Goal: Task Accomplishment & Management: Manage account settings

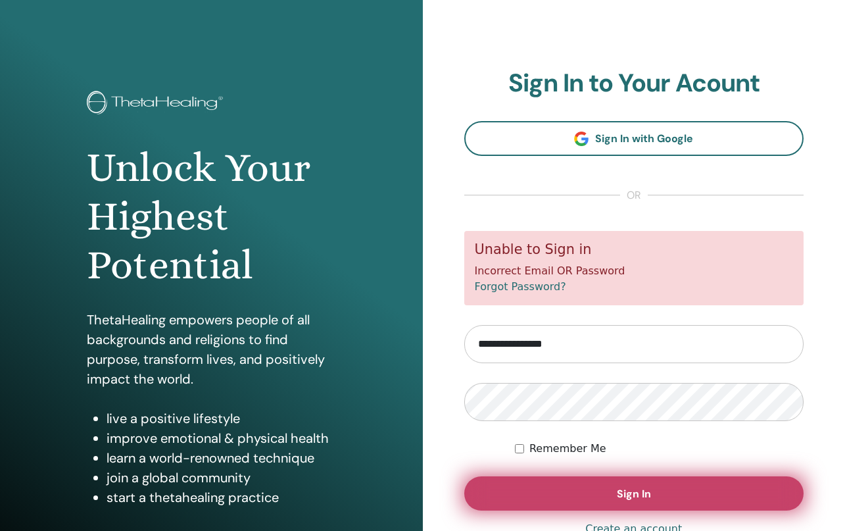
click at [562, 489] on button "Sign In" at bounding box center [634, 493] width 340 height 34
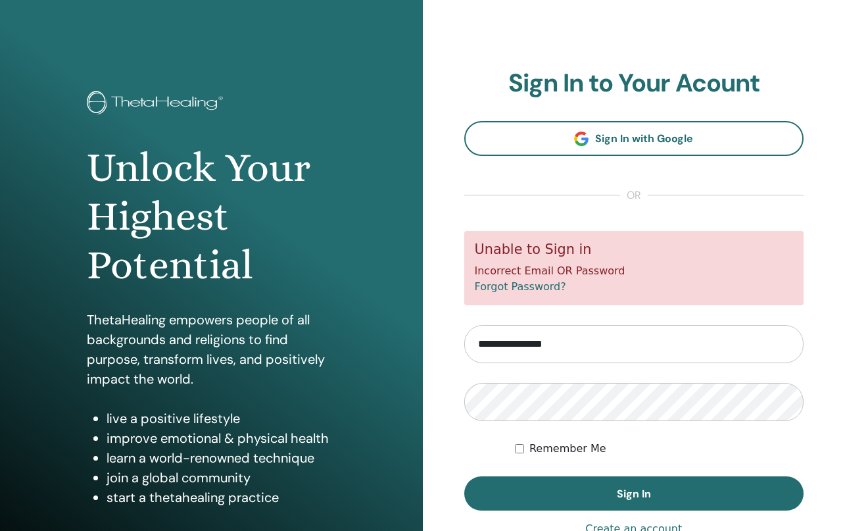
click at [533, 284] on link "Forgot Password?" at bounding box center [520, 286] width 91 height 12
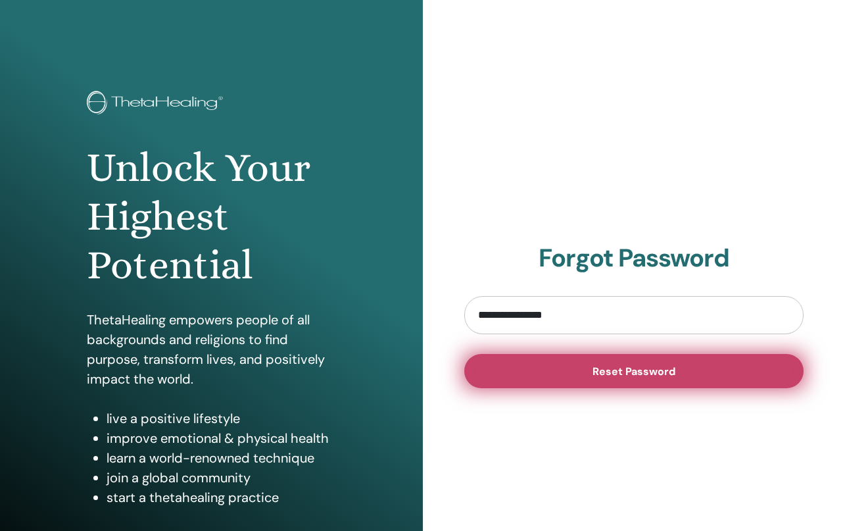
type input "**********"
click at [618, 378] on span "Reset Password" at bounding box center [634, 371] width 83 height 14
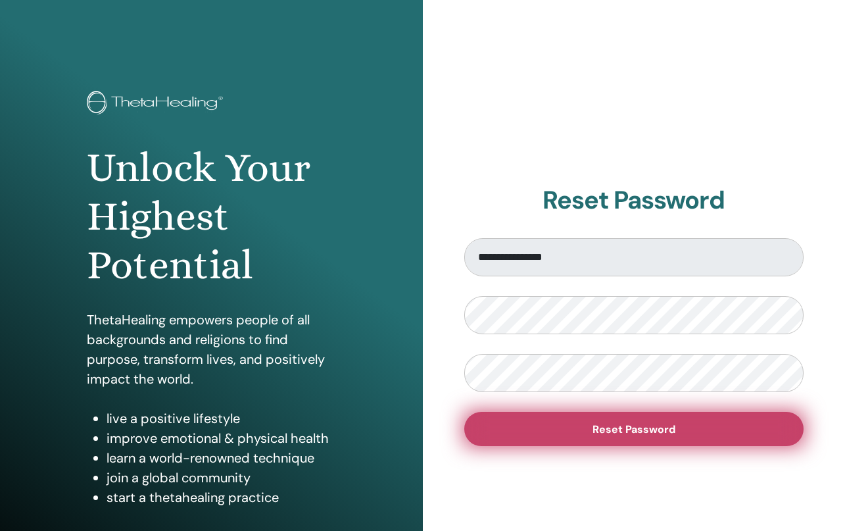
click at [639, 435] on span "Reset Password" at bounding box center [634, 429] width 83 height 14
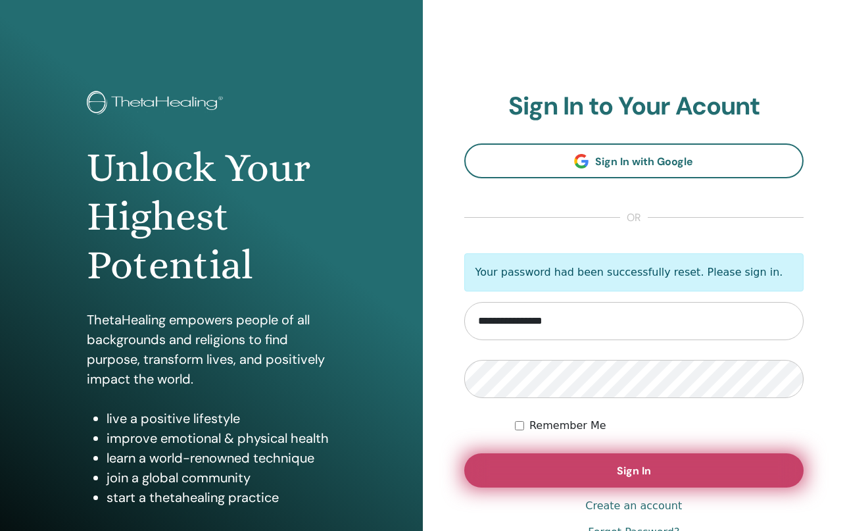
click at [637, 464] on button "Sign In" at bounding box center [634, 470] width 340 height 34
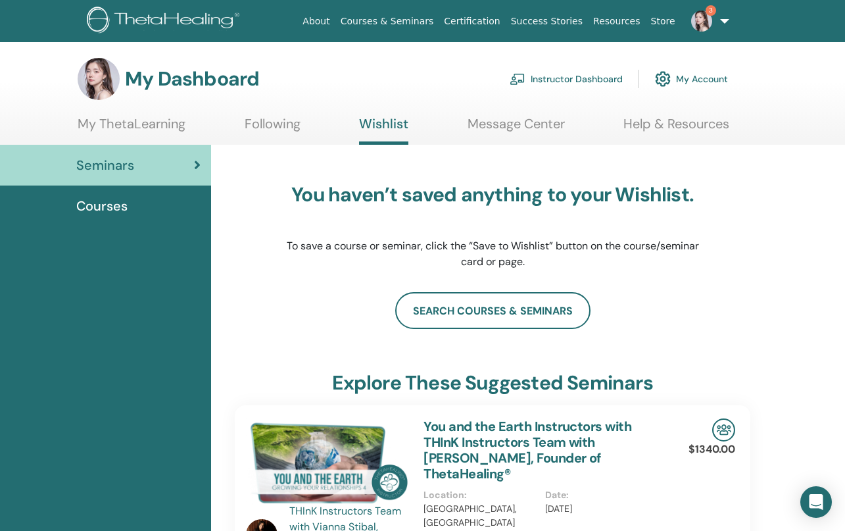
click at [706, 28] on img at bounding box center [701, 21] width 21 height 21
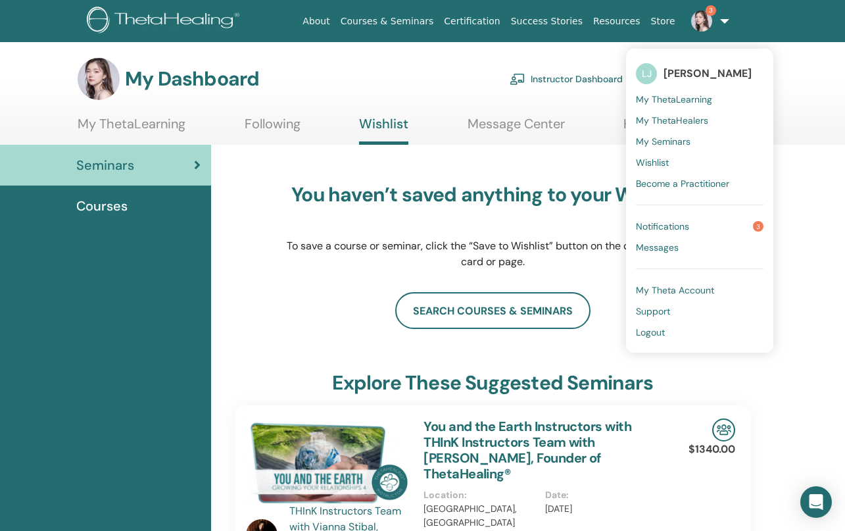
click at [696, 228] on link "Notifications 3" at bounding box center [700, 226] width 128 height 21
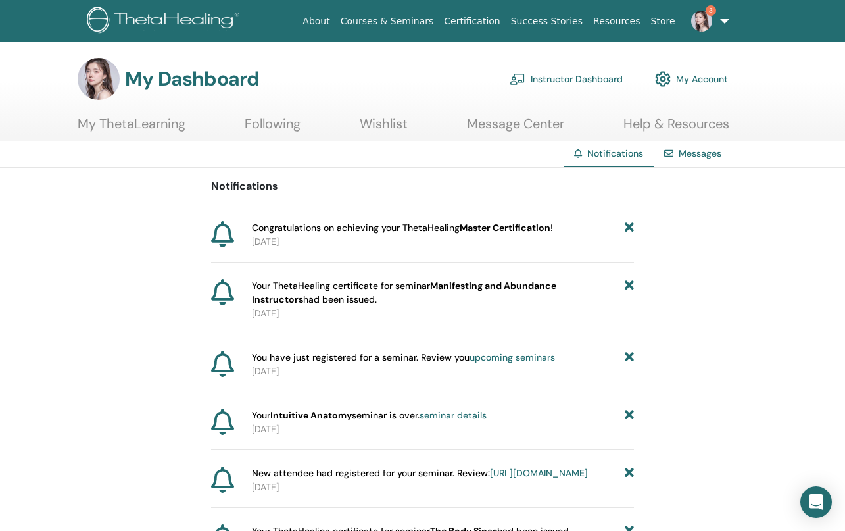
click at [576, 80] on link "Instructor Dashboard" at bounding box center [566, 78] width 113 height 29
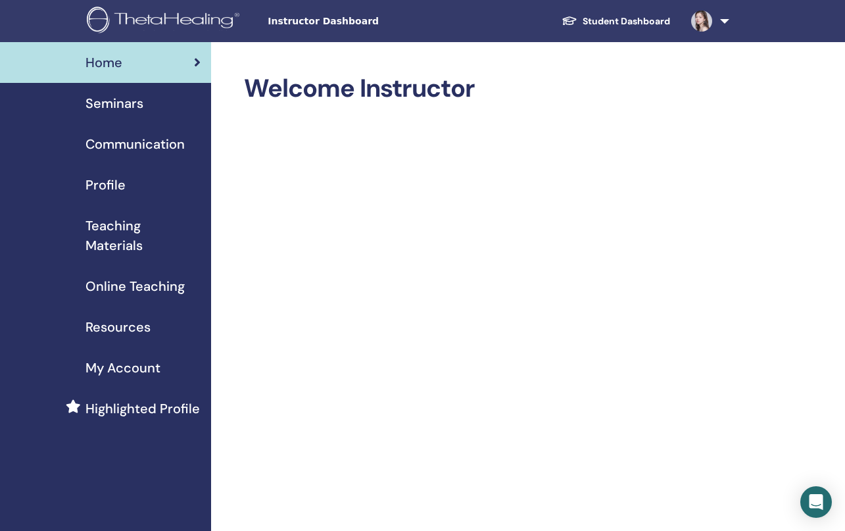
click at [118, 113] on link "Seminars" at bounding box center [105, 103] width 211 height 41
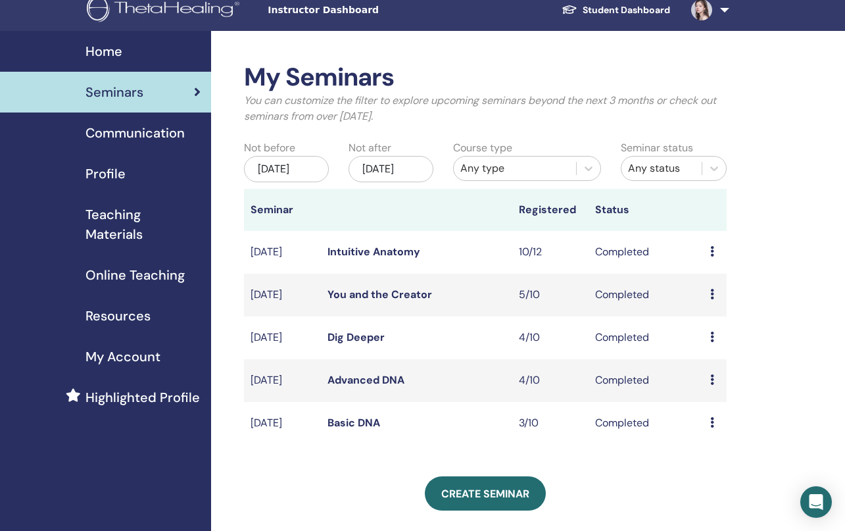
scroll to position [24, 0]
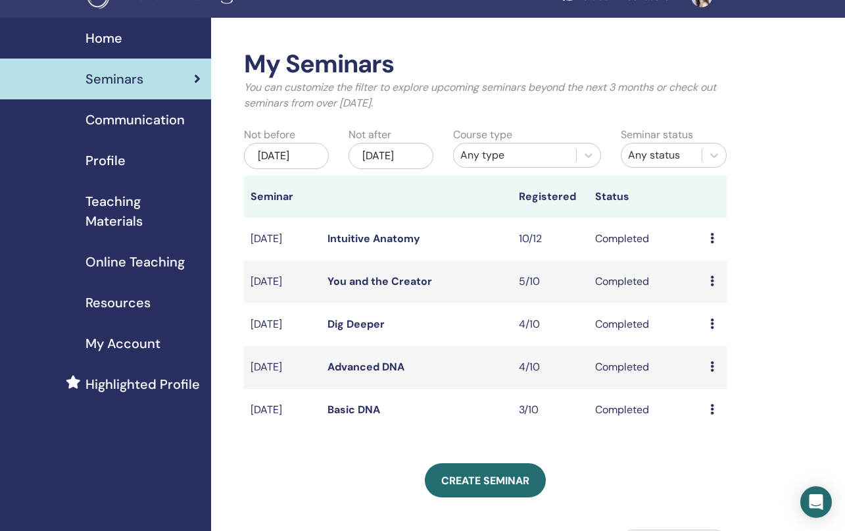
click at [127, 126] on span "Communication" at bounding box center [135, 120] width 99 height 20
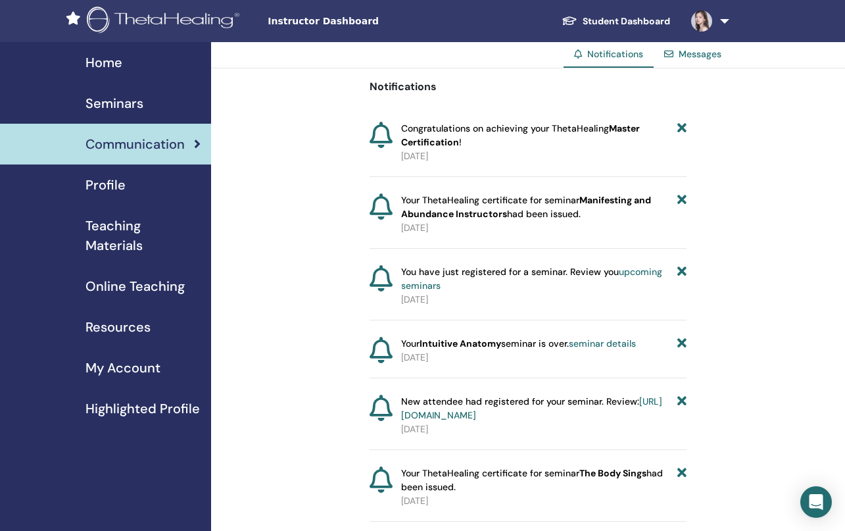
click at [629, 22] on link "Student Dashboard" at bounding box center [616, 21] width 130 height 24
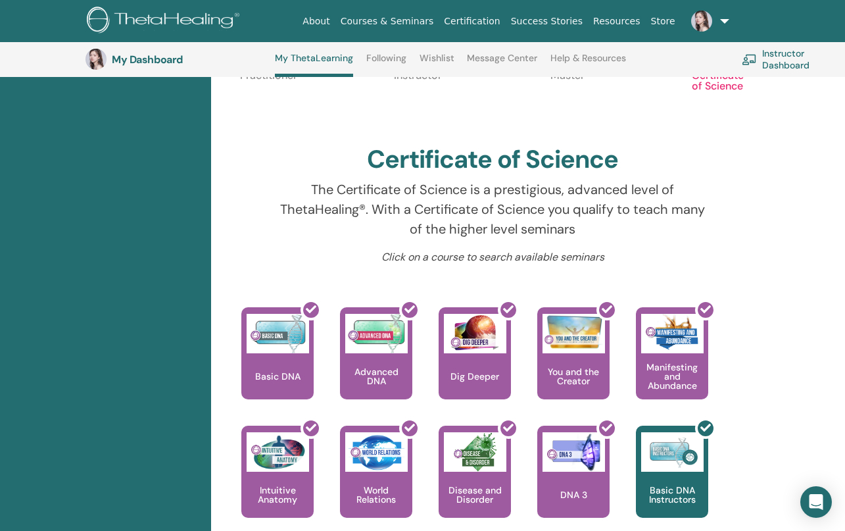
scroll to position [277, 0]
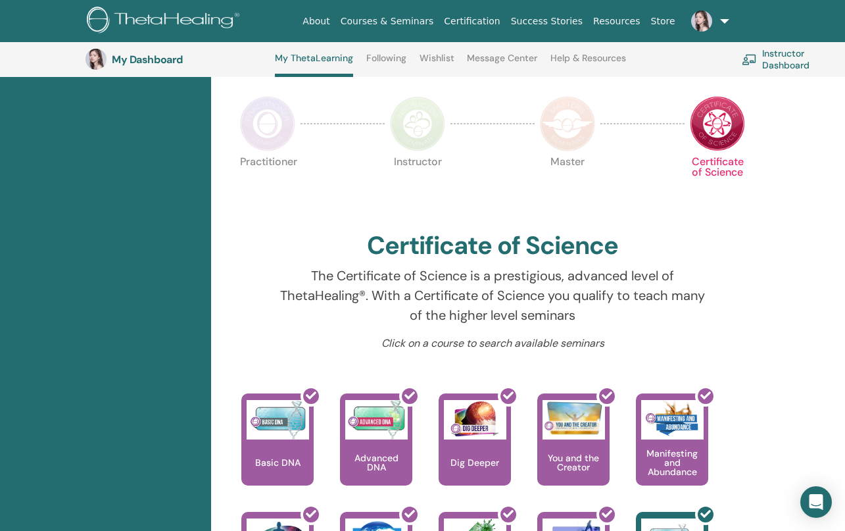
click at [563, 123] on img at bounding box center [567, 123] width 55 height 55
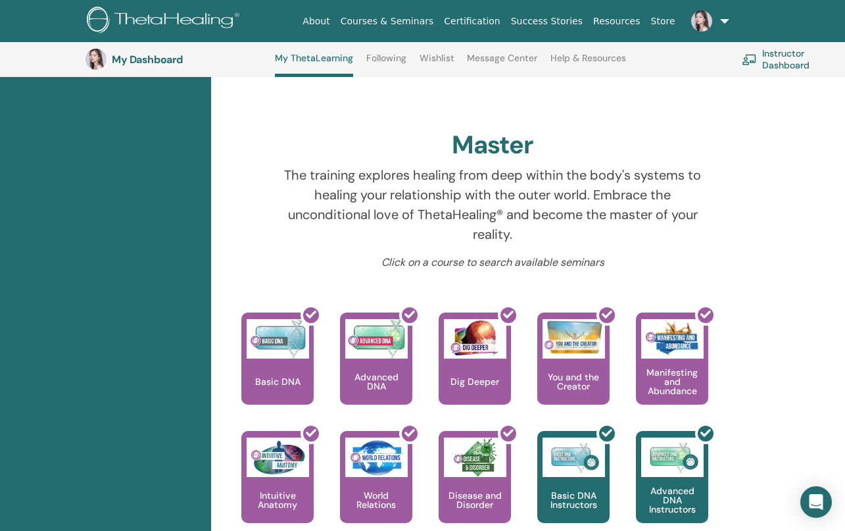
scroll to position [311, 0]
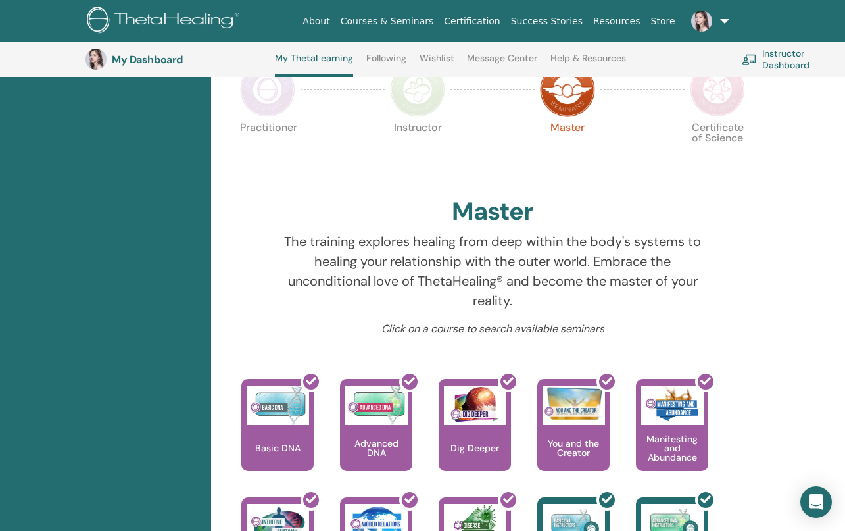
click at [729, 101] on img at bounding box center [717, 89] width 55 height 55
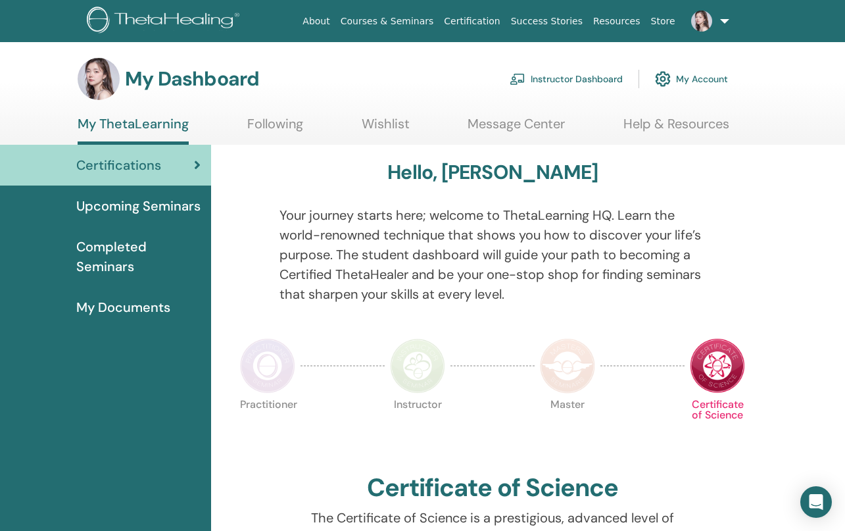
click at [722, 21] on link at bounding box center [708, 21] width 54 height 42
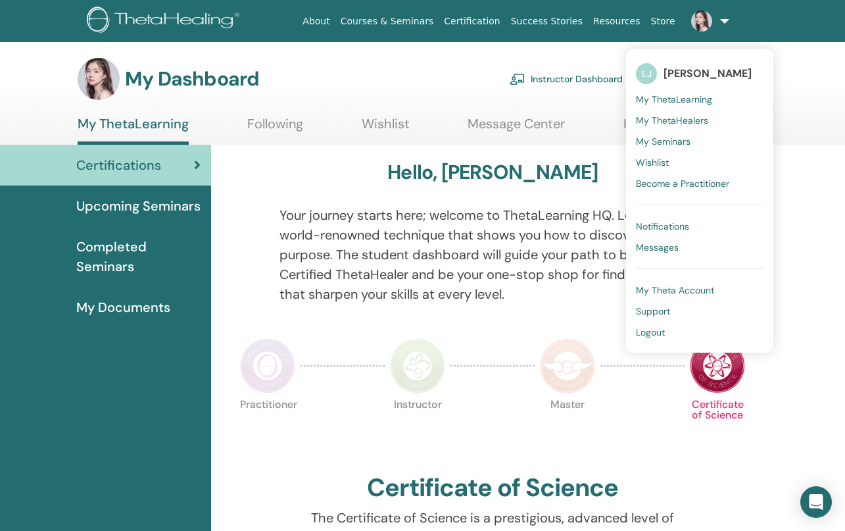
click at [701, 105] on span "My ThetaLearning" at bounding box center [674, 99] width 76 height 12
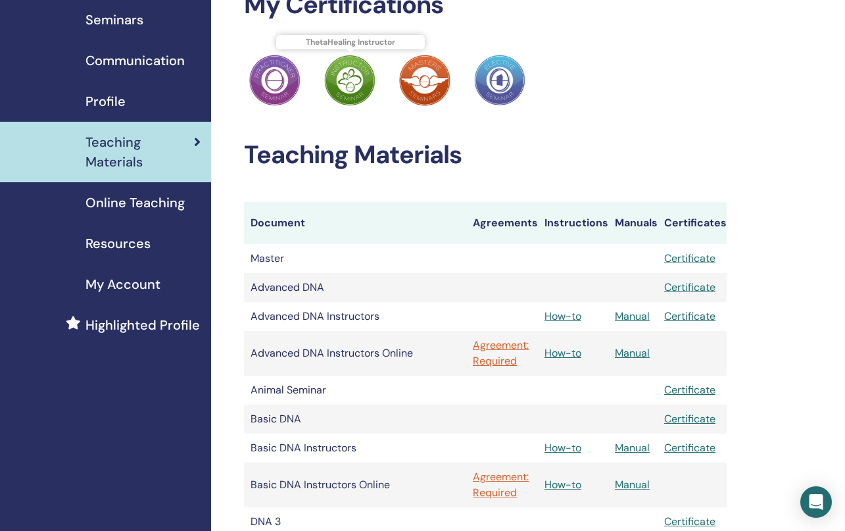
scroll to position [93, 0]
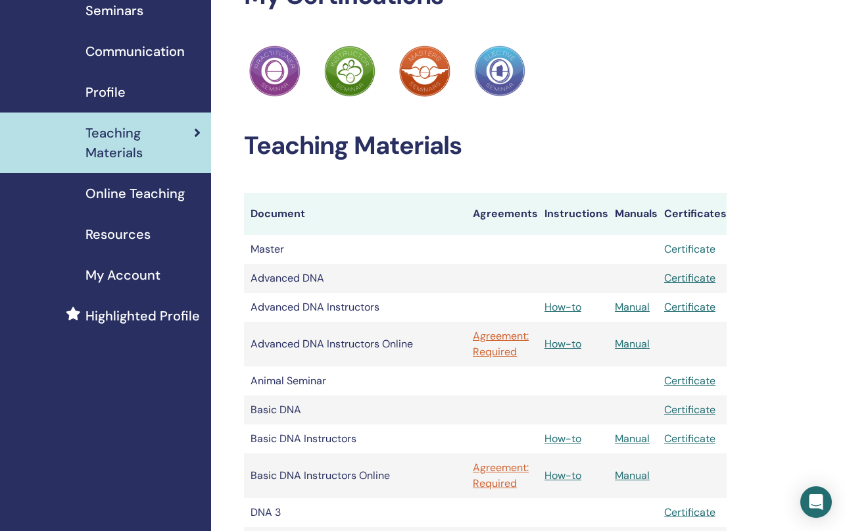
click at [698, 251] on link "Certificate" at bounding box center [689, 249] width 51 height 14
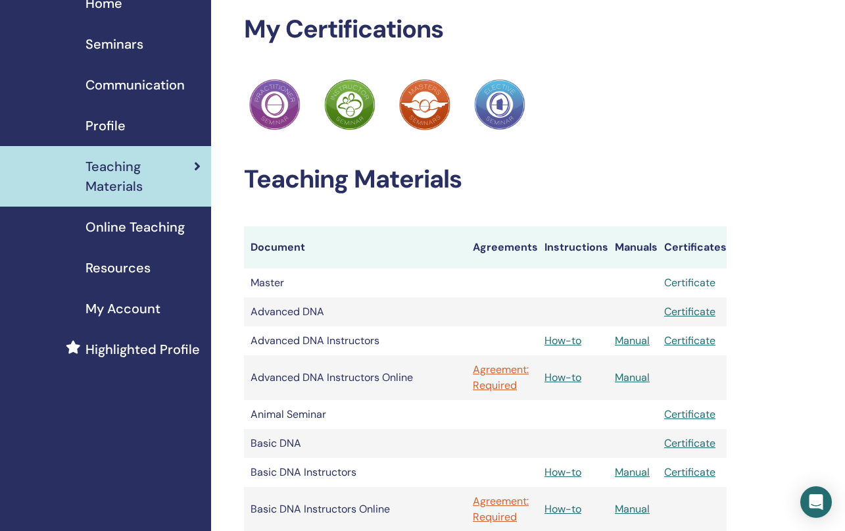
scroll to position [0, 0]
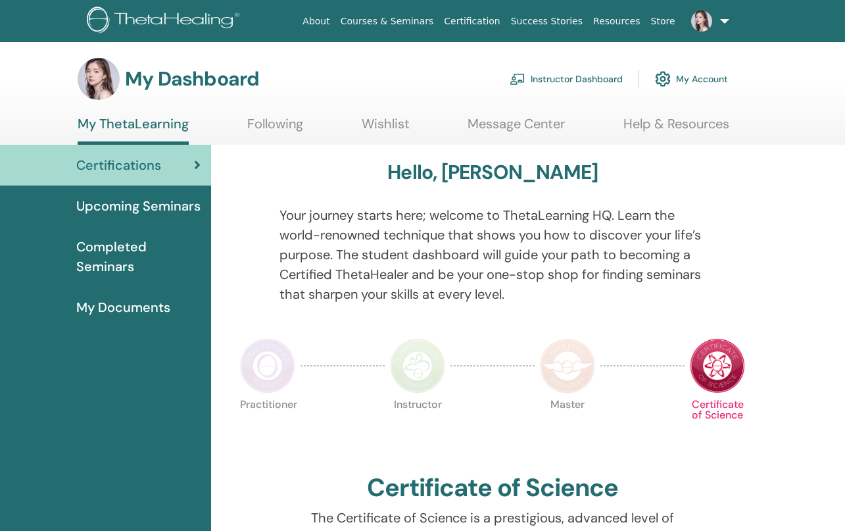
click at [593, 78] on link "Instructor Dashboard" at bounding box center [566, 78] width 113 height 29
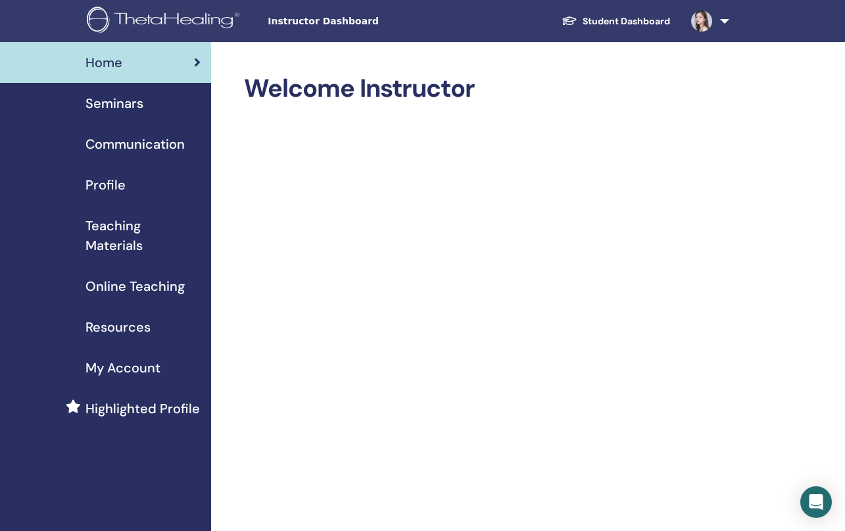
click at [103, 232] on span "Teaching Materials" at bounding box center [143, 235] width 115 height 39
click at [116, 231] on span "Teaching Materials" at bounding box center [143, 235] width 115 height 39
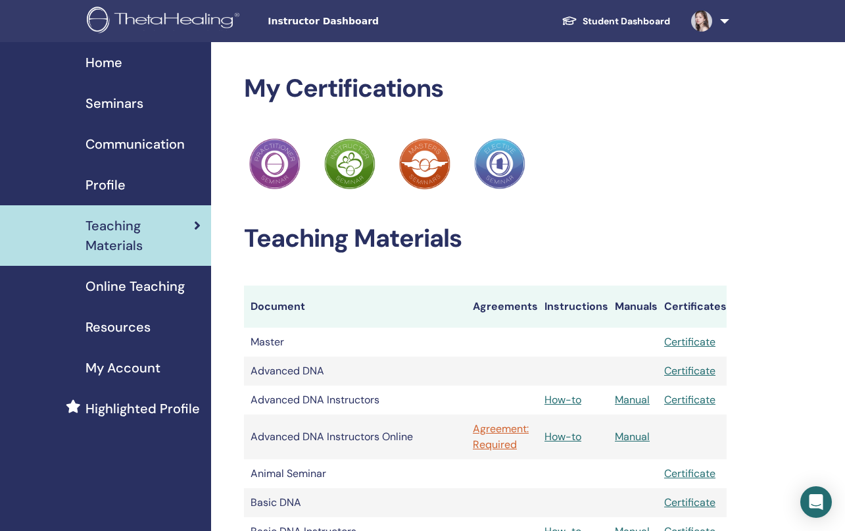
click at [158, 285] on span "Online Teaching" at bounding box center [135, 286] width 99 height 20
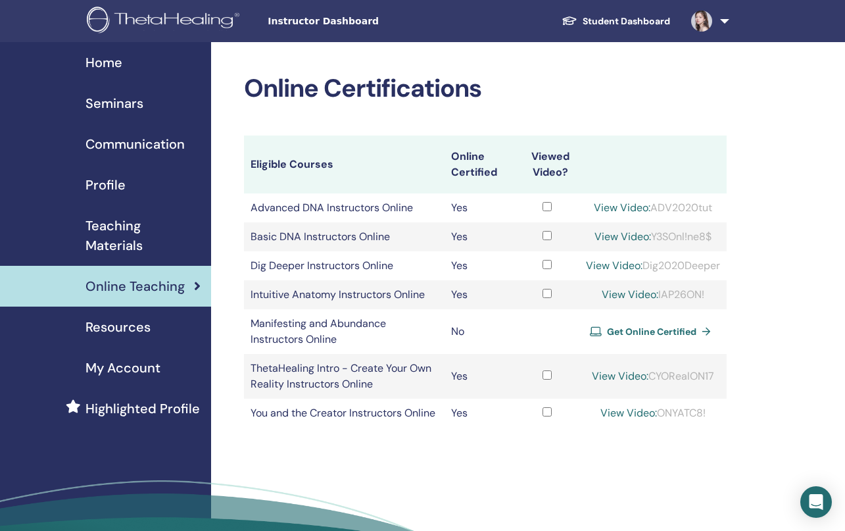
click at [155, 373] on span "My Account" at bounding box center [123, 368] width 75 height 20
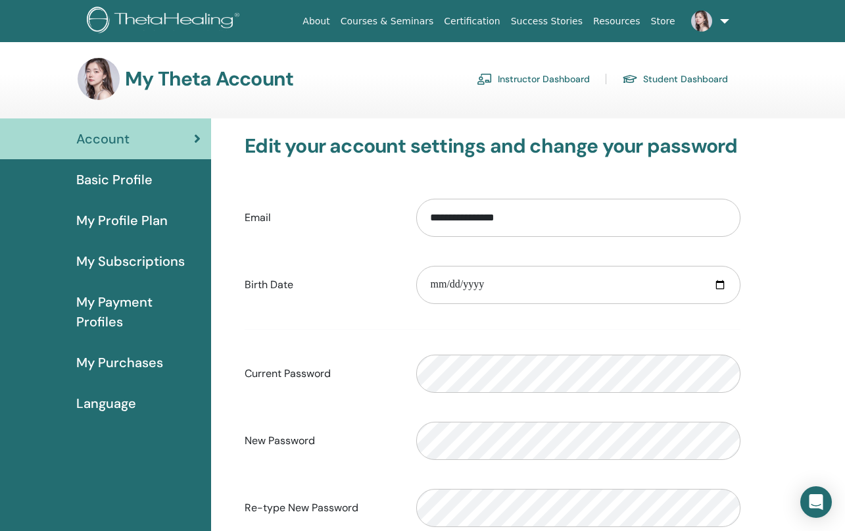
click at [121, 231] on link "My Profile Plan" at bounding box center [105, 220] width 211 height 41
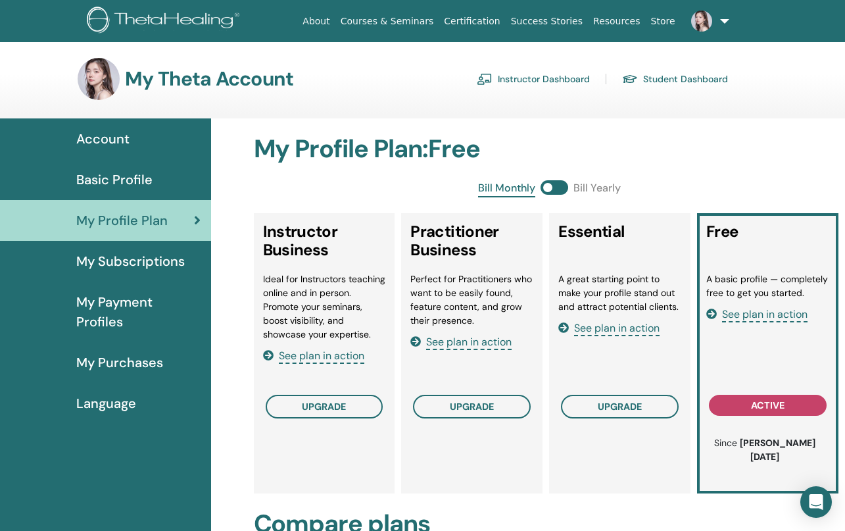
click at [120, 263] on span "My Subscriptions" at bounding box center [130, 261] width 109 height 20
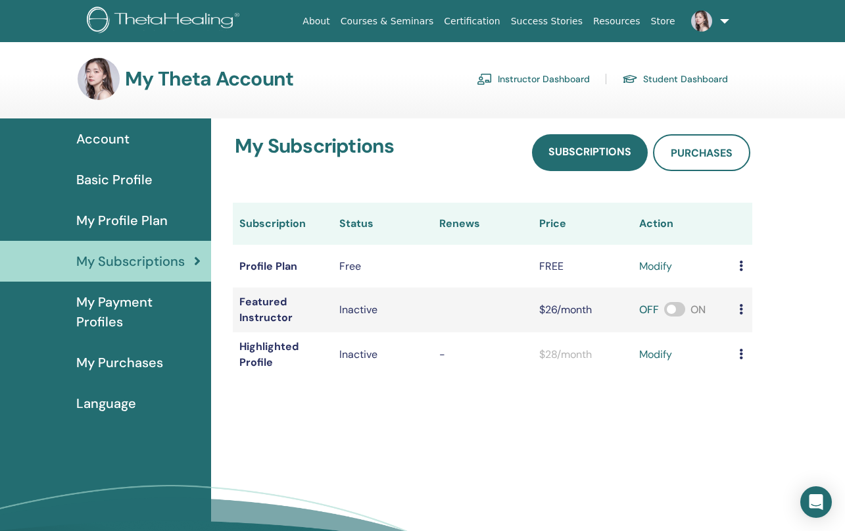
click at [130, 325] on span "My Payment Profiles" at bounding box center [138, 311] width 124 height 39
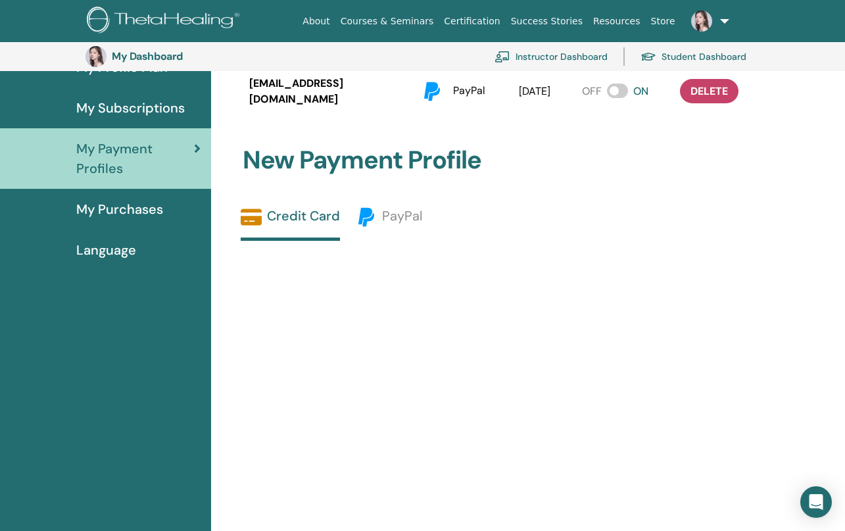
scroll to position [195, 0]
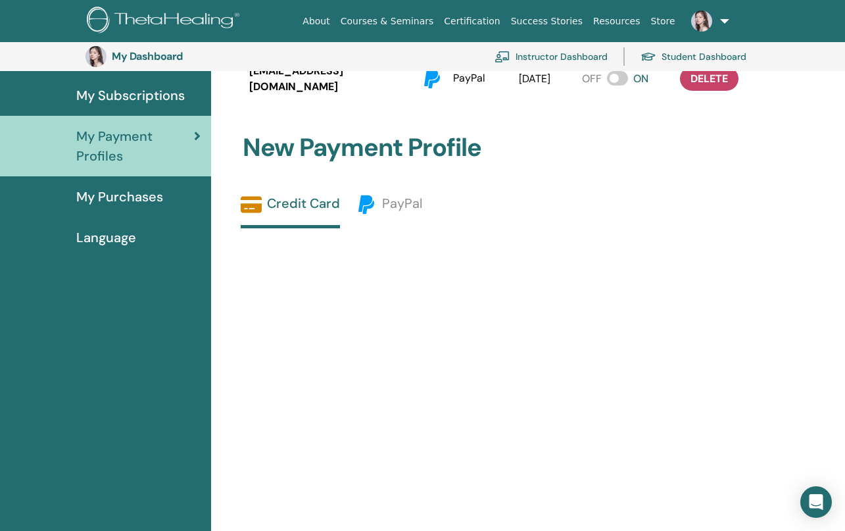
click at [110, 193] on span "My Purchases" at bounding box center [119, 197] width 87 height 20
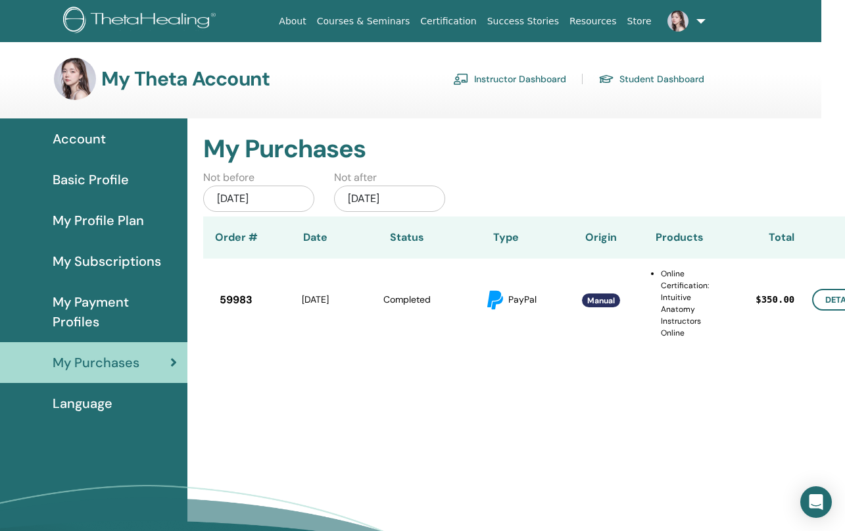
scroll to position [0, 66]
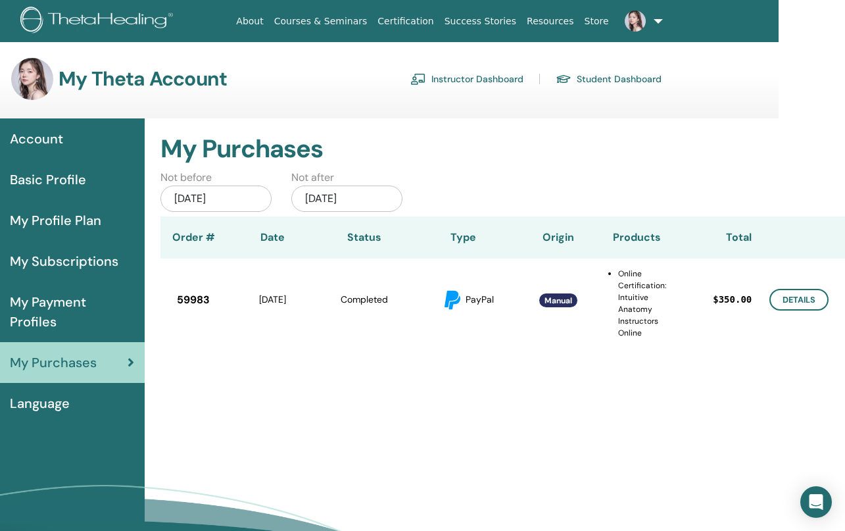
click at [638, 293] on li "Online Certification: Intuitive Anatomy Instructors Online" at bounding box center [642, 303] width 48 height 71
click at [201, 305] on span "59983" at bounding box center [193, 300] width 33 height 16
click at [362, 304] on span "Completed" at bounding box center [364, 299] width 47 height 12
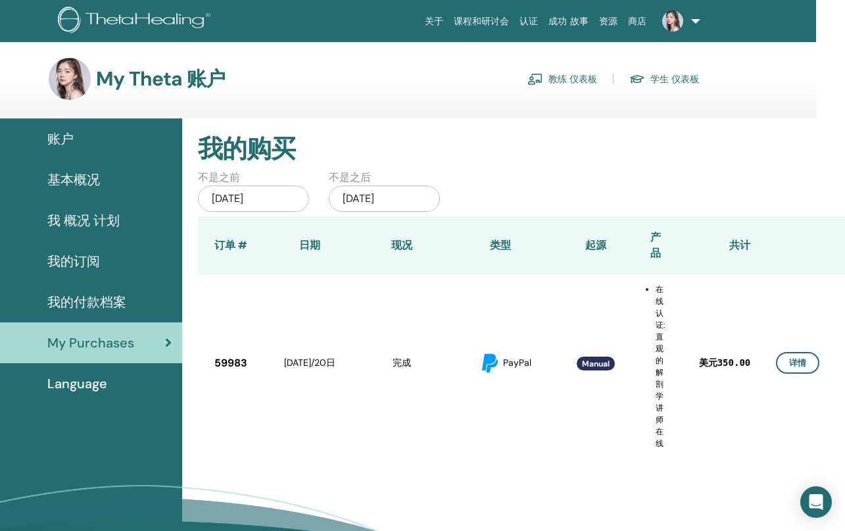
scroll to position [0, 29]
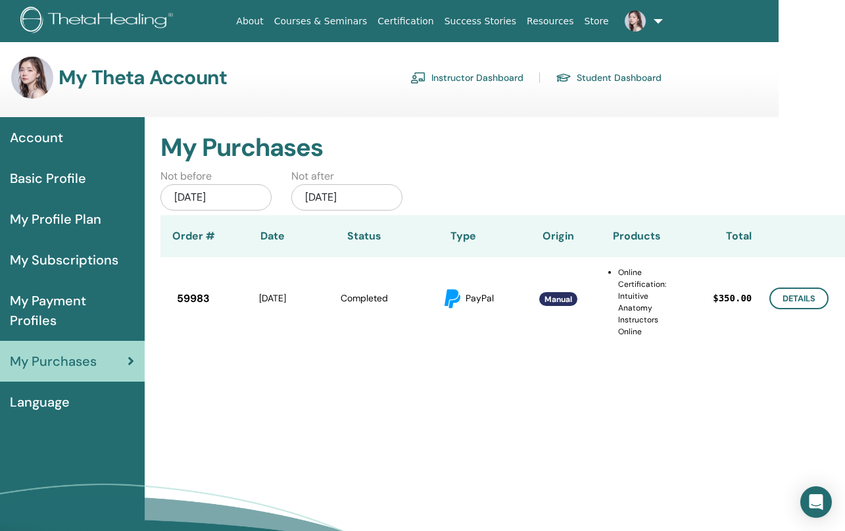
scroll to position [6, 66]
